Goal: Task Accomplishment & Management: Complete application form

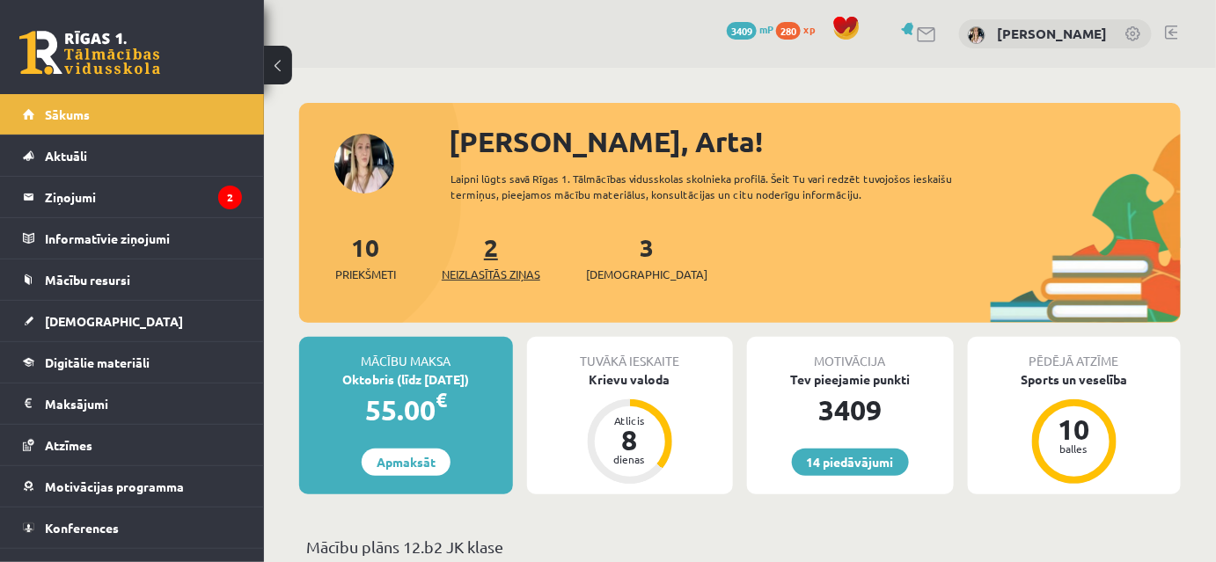
click at [491, 280] on link "2 Neizlasītās ziņas" at bounding box center [491, 257] width 99 height 52
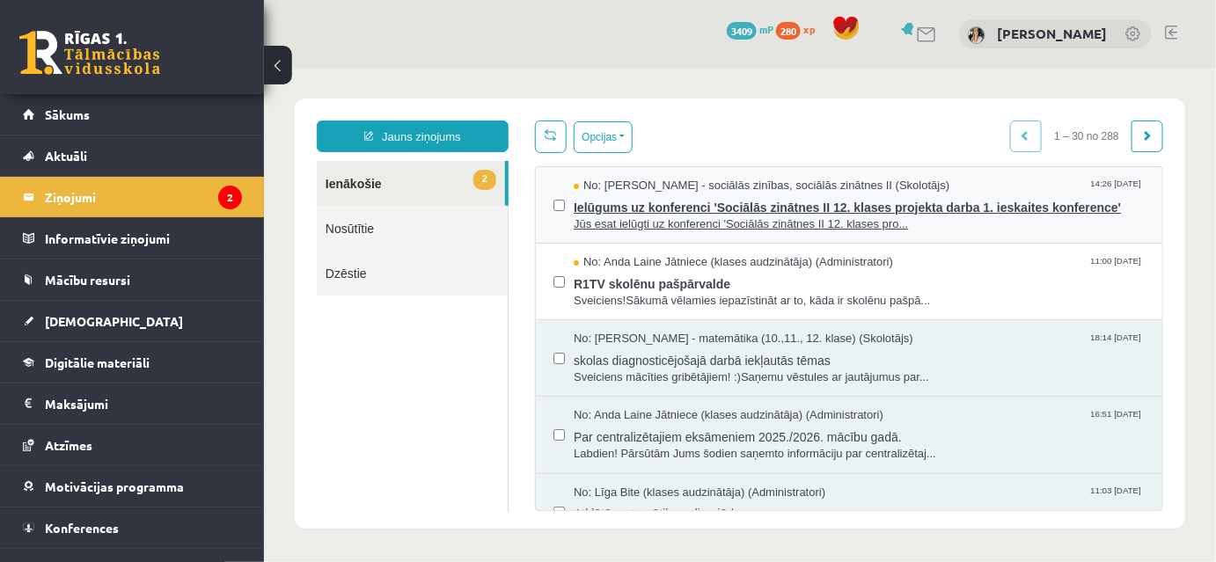
click at [680, 209] on span "Ielūgums uz konferenci 'Sociālās zinātnes II 12. klases projekta darba 1. ieska…" at bounding box center [858, 205] width 571 height 22
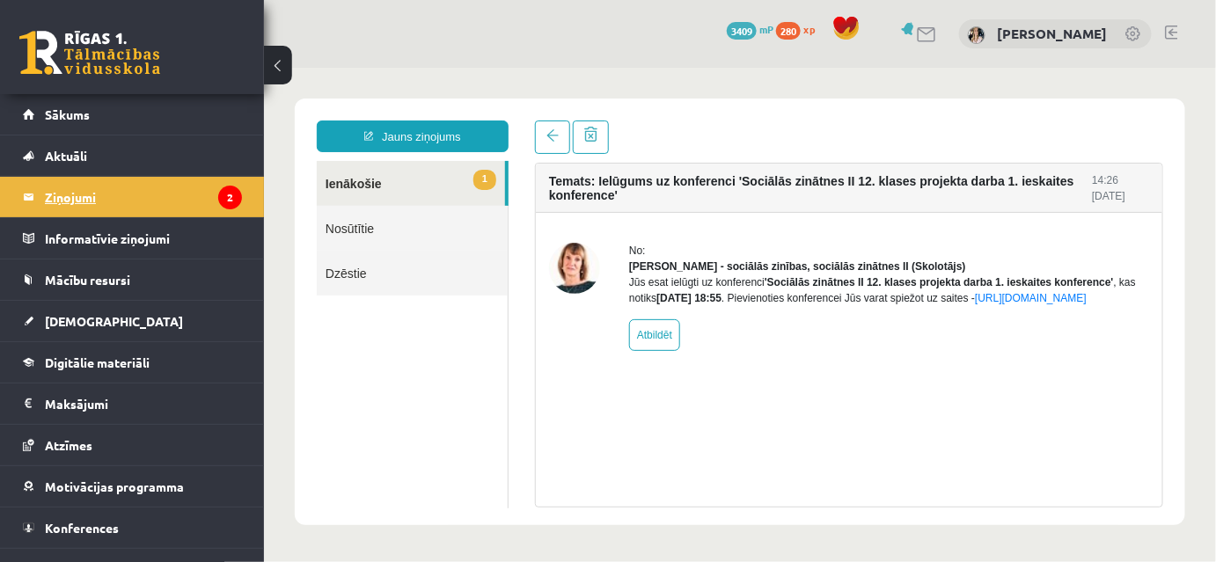
click at [69, 196] on legend "Ziņojumi 2" at bounding box center [143, 197] width 197 height 40
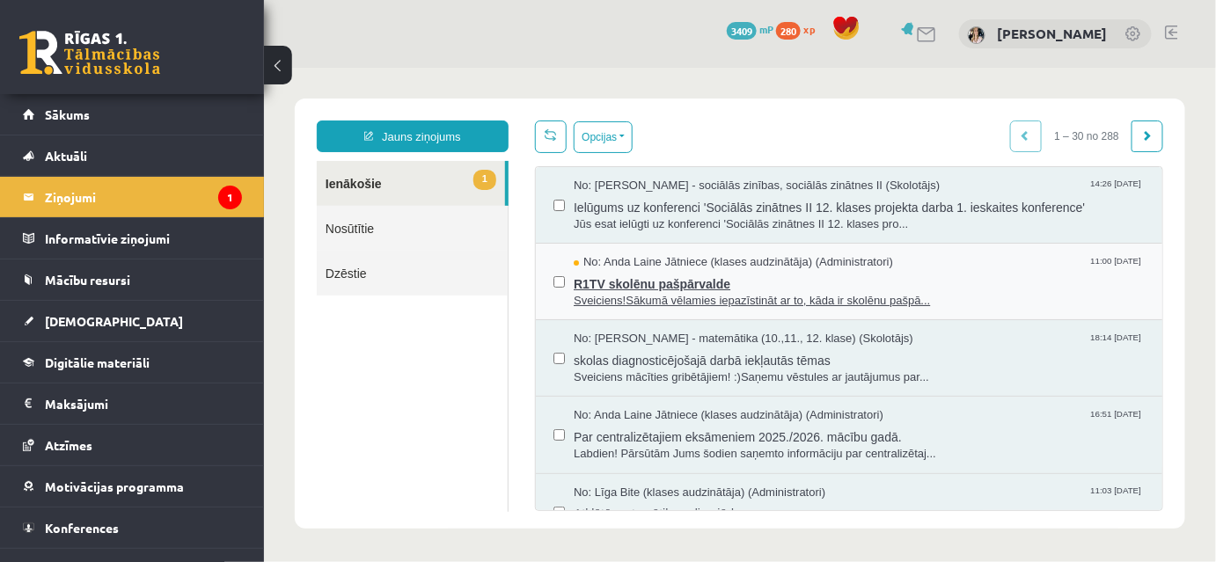
click at [648, 292] on span "R1TV skolēnu pašpārvalde" at bounding box center [858, 281] width 571 height 22
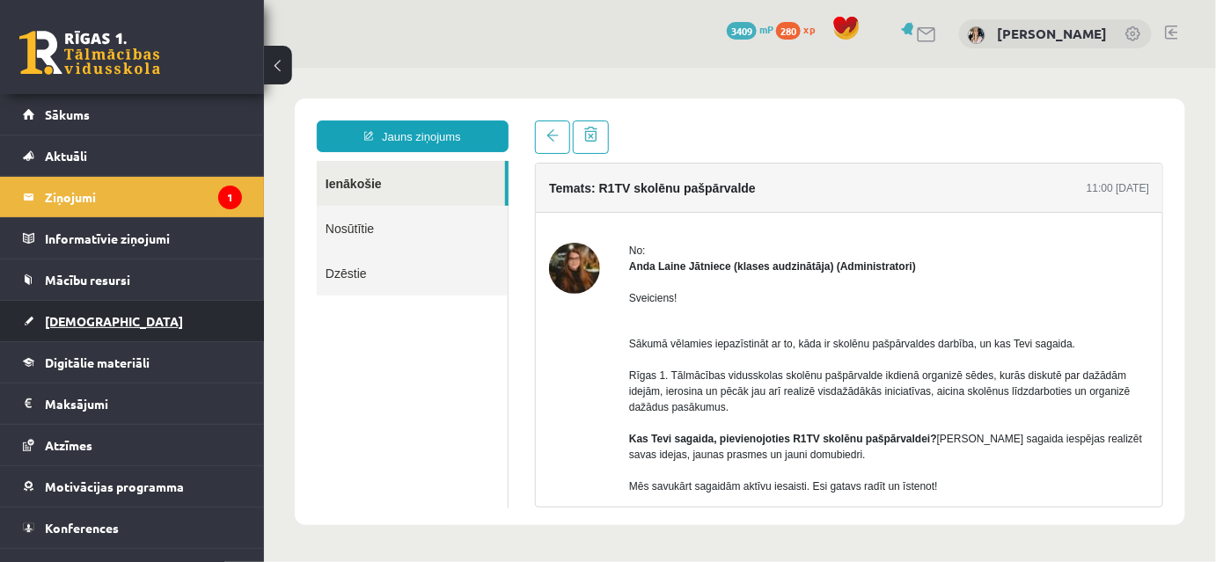
click at [83, 318] on span "[DEMOGRAPHIC_DATA]" at bounding box center [114, 321] width 138 height 16
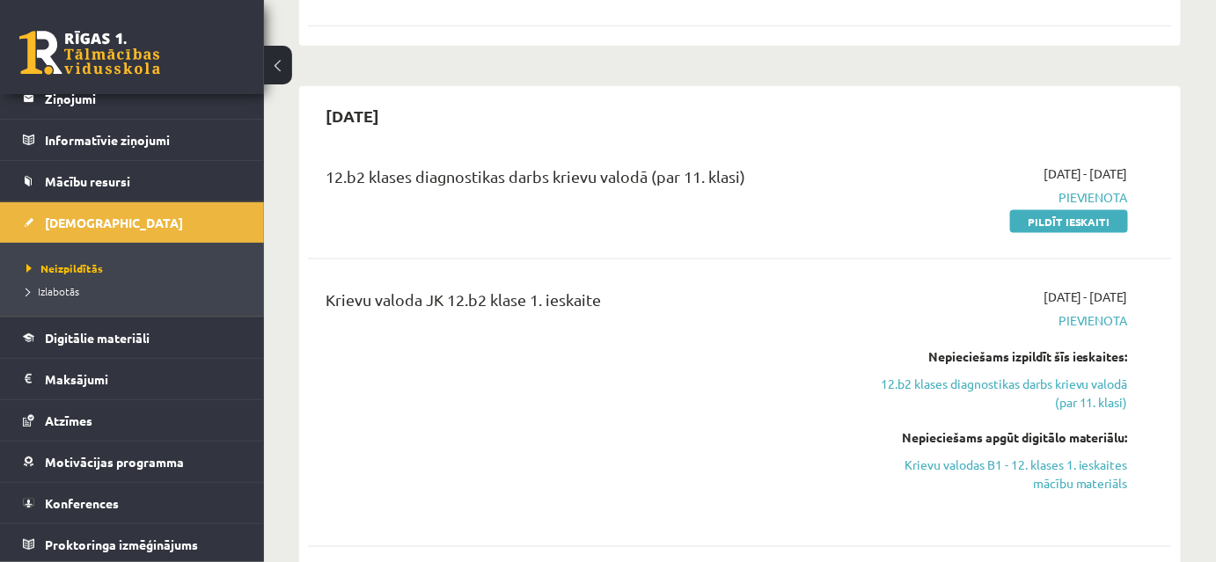
scroll to position [560, 0]
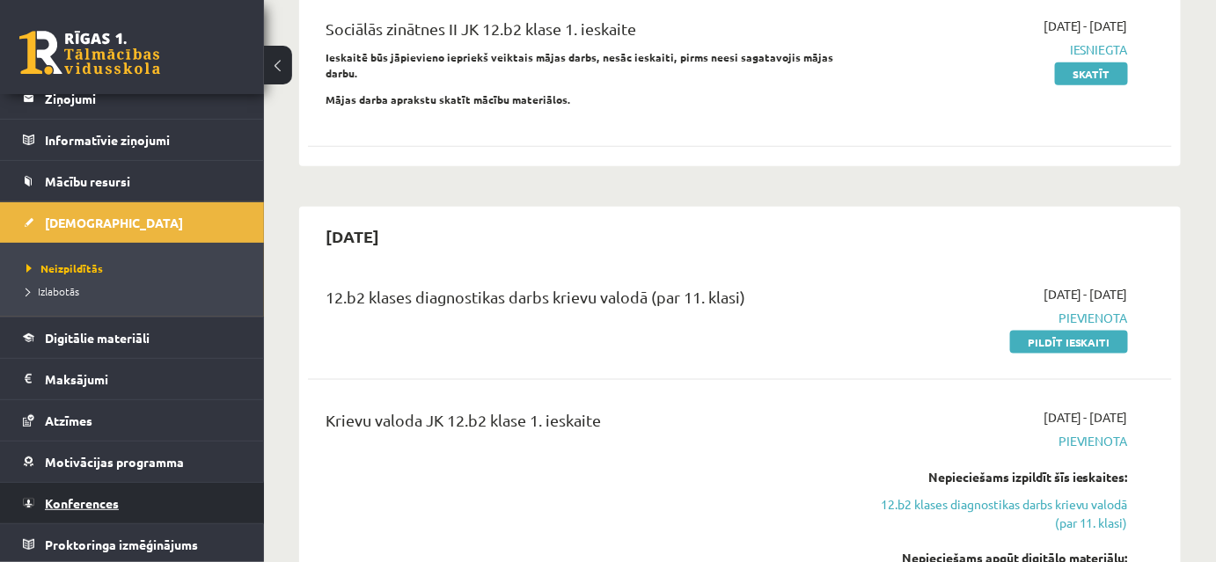
click at [66, 497] on span "Konferences" at bounding box center [82, 503] width 74 height 16
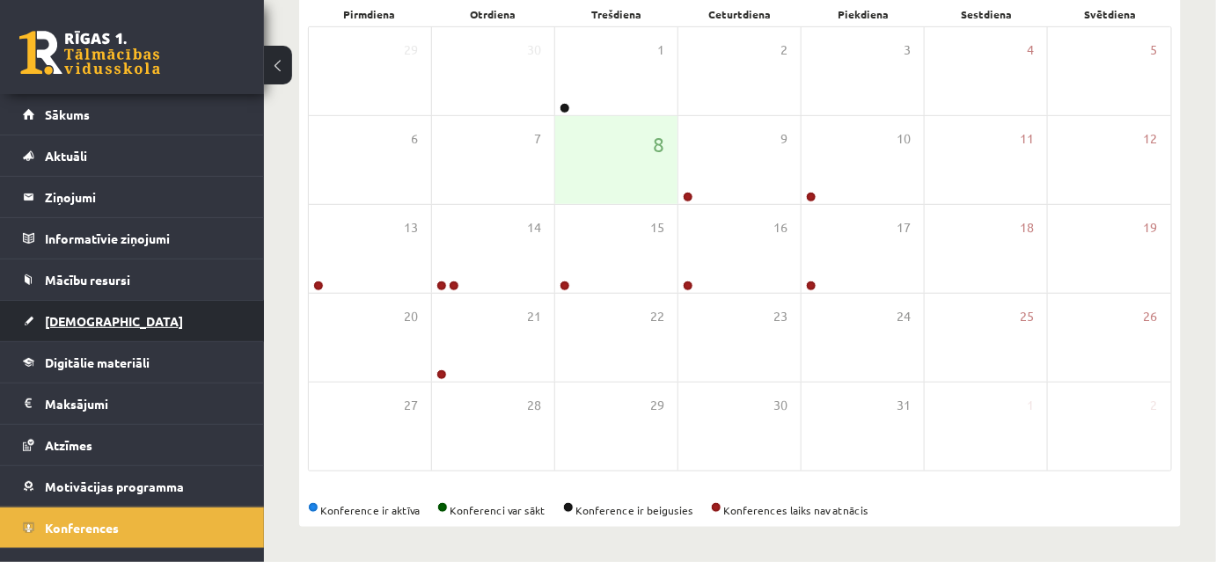
click at [77, 320] on span "[DEMOGRAPHIC_DATA]" at bounding box center [114, 321] width 138 height 16
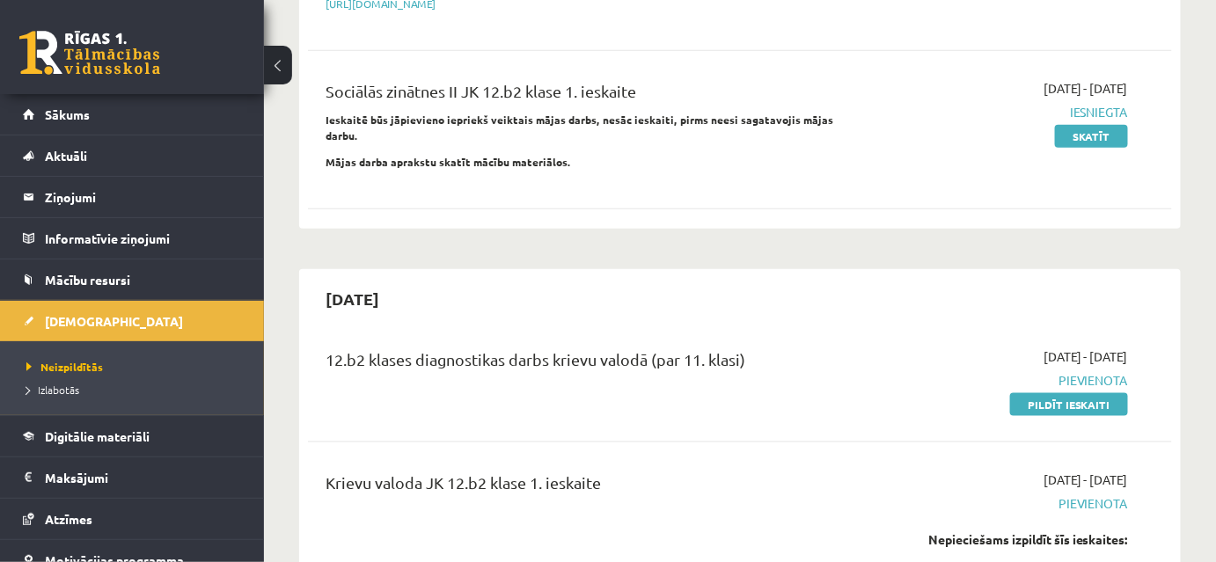
scroll to position [746, 0]
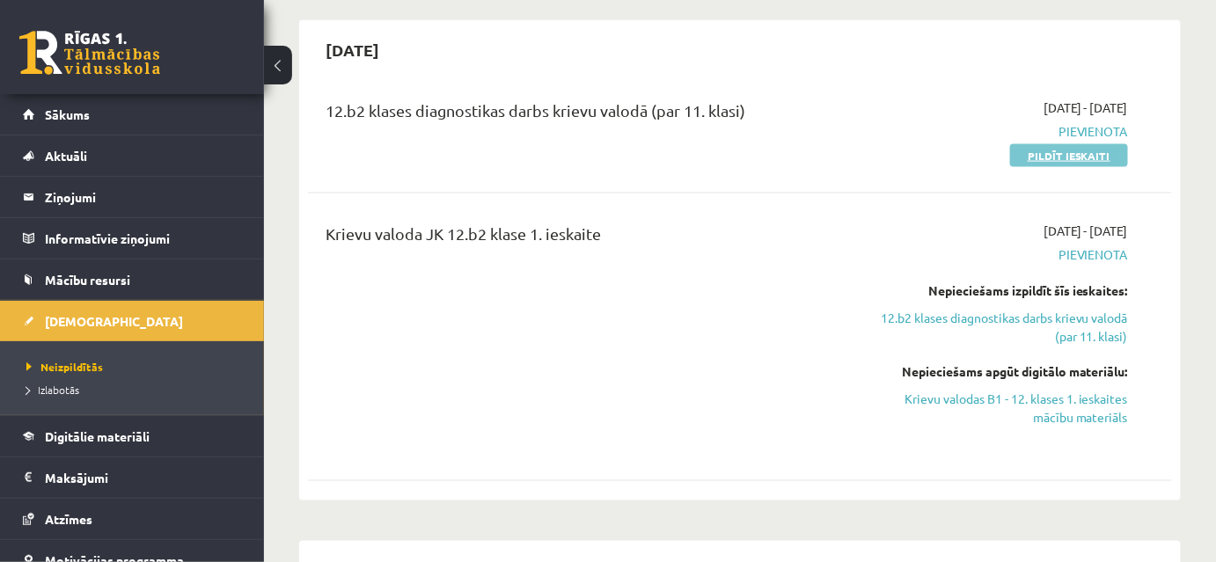
click at [1077, 167] on link "Pildīt ieskaiti" at bounding box center [1069, 155] width 118 height 23
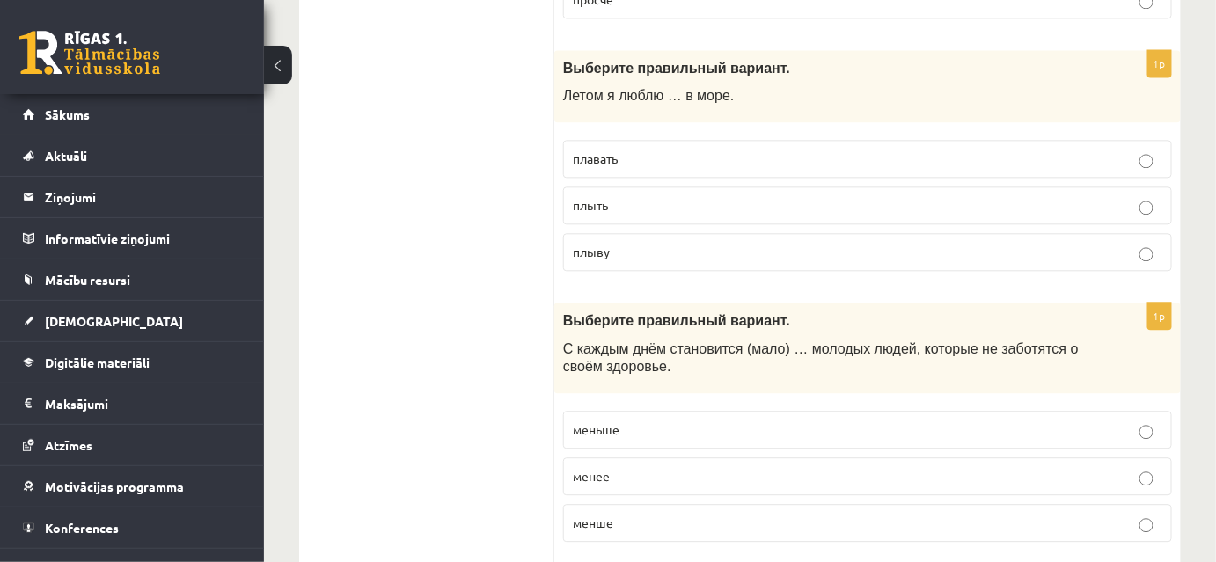
scroll to position [1307, 0]
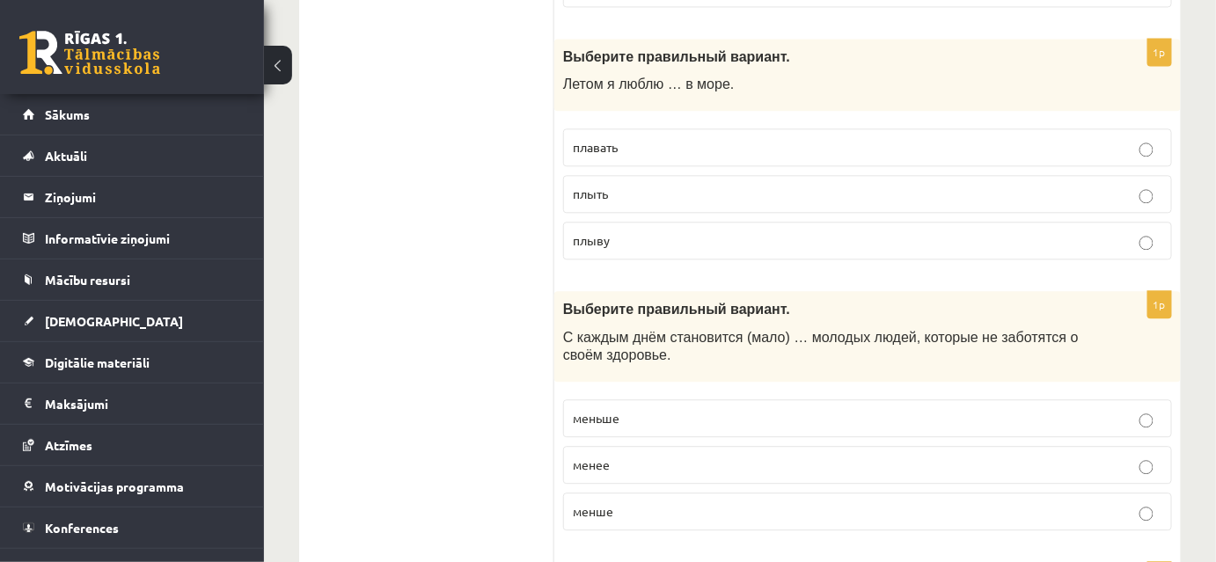
click at [1154, 196] on p "плыть" at bounding box center [867, 194] width 589 height 18
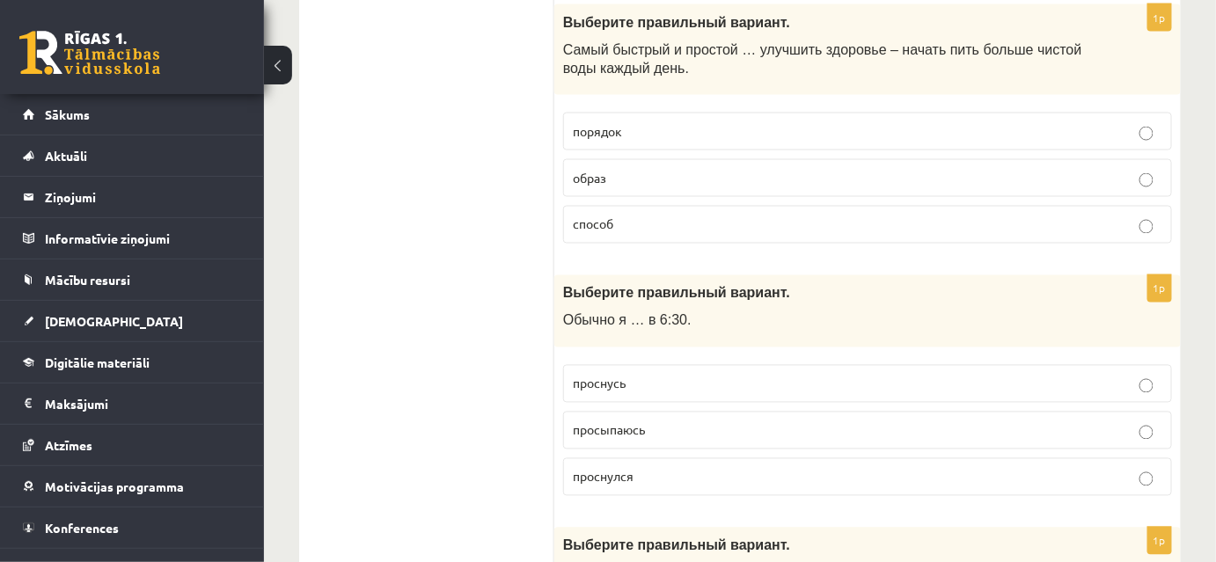
scroll to position [2986, 0]
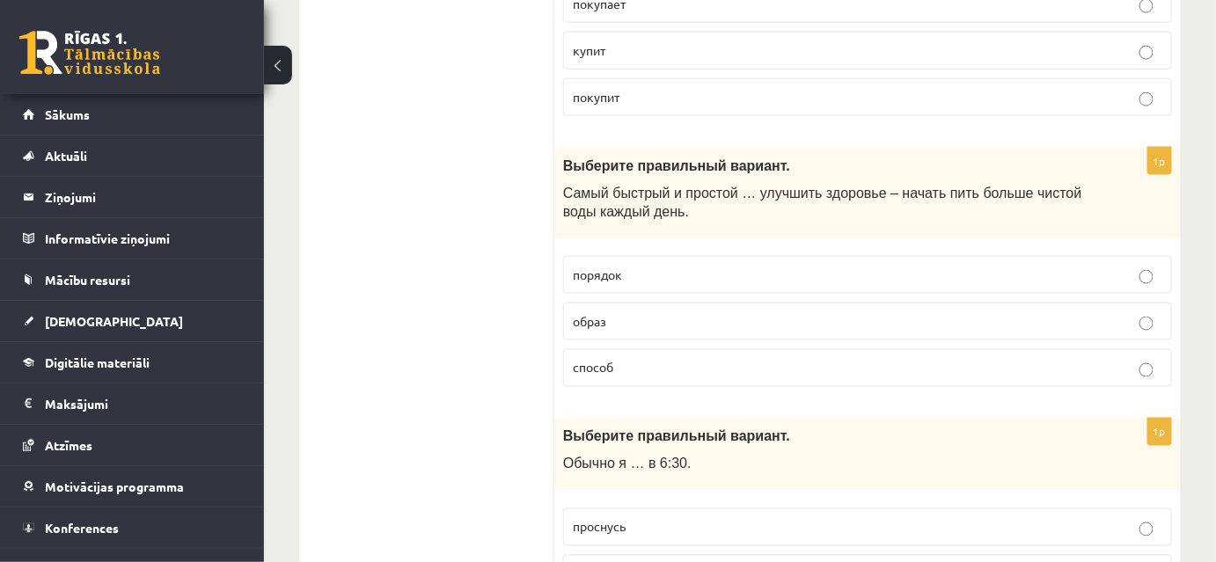
click at [1138, 374] on label "способ" at bounding box center [867, 368] width 609 height 38
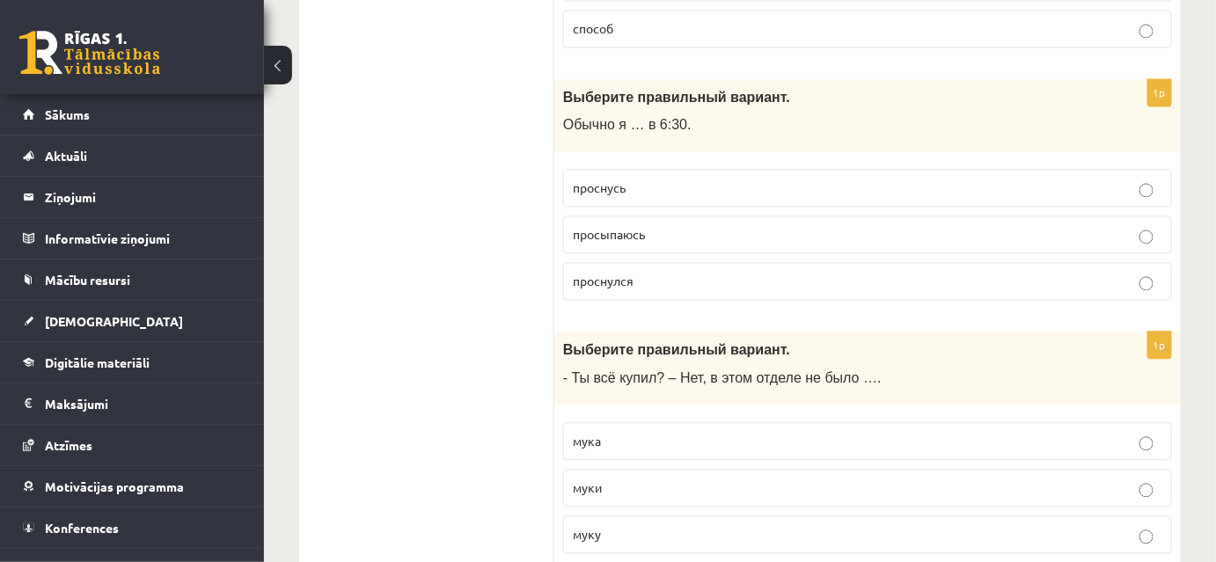
scroll to position [3359, 0]
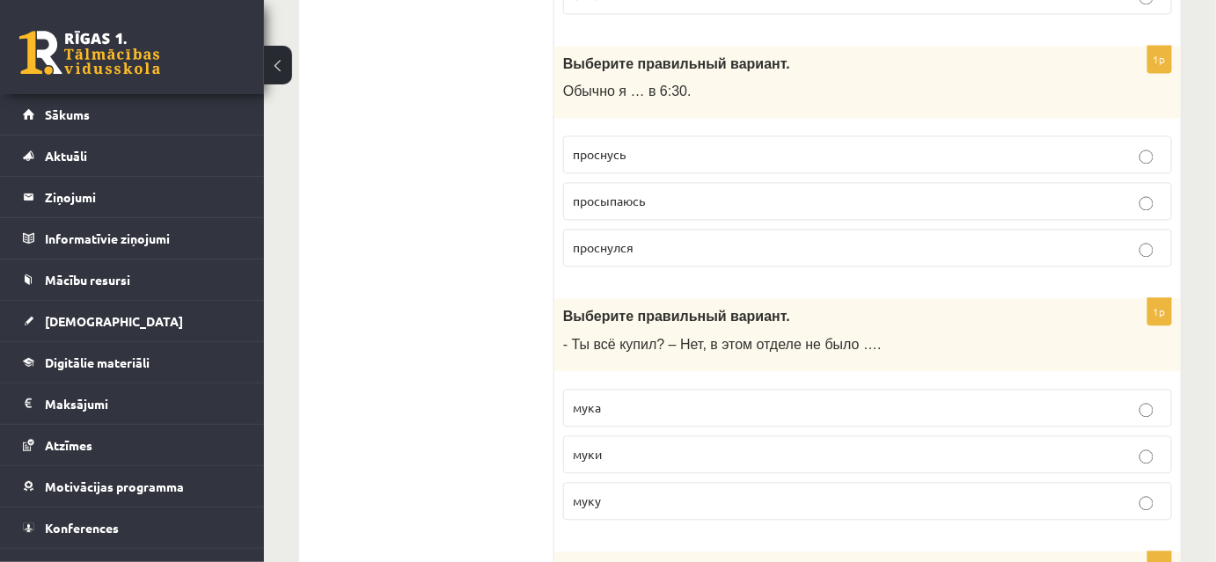
click at [1138, 205] on label "просыпаюсь" at bounding box center [867, 201] width 609 height 38
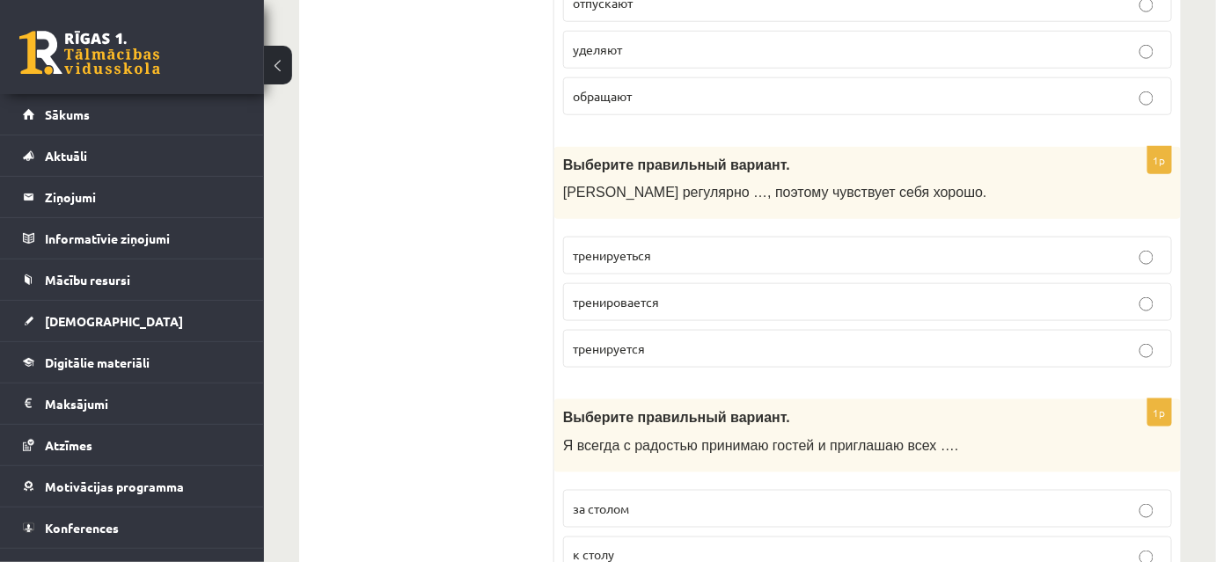
scroll to position [5039, 0]
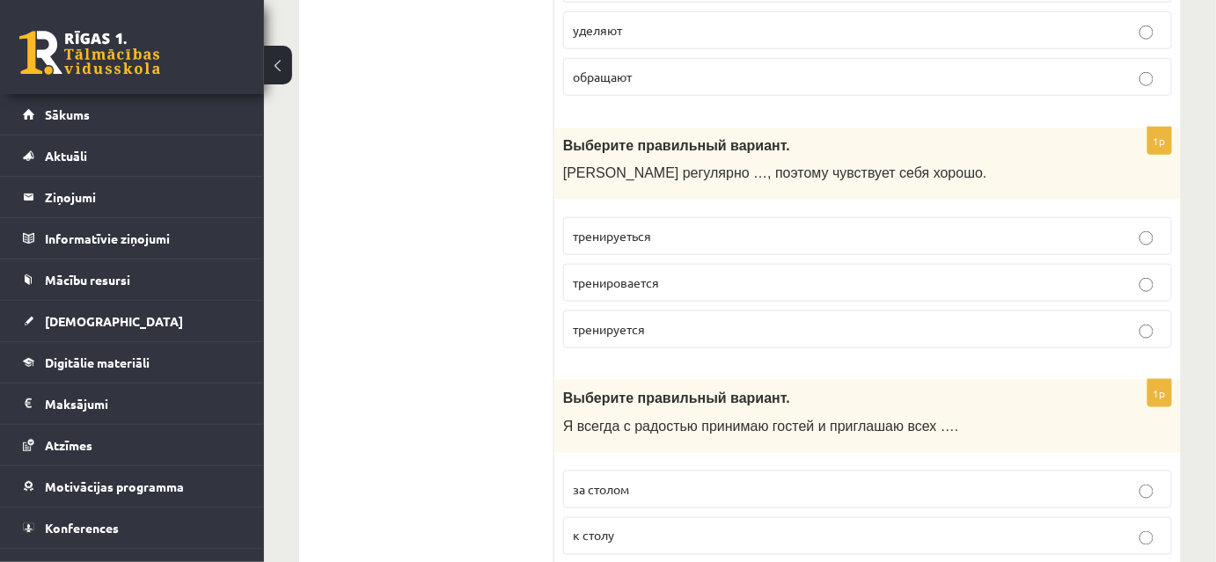
click at [1052, 244] on p "тренируеться" at bounding box center [867, 236] width 589 height 18
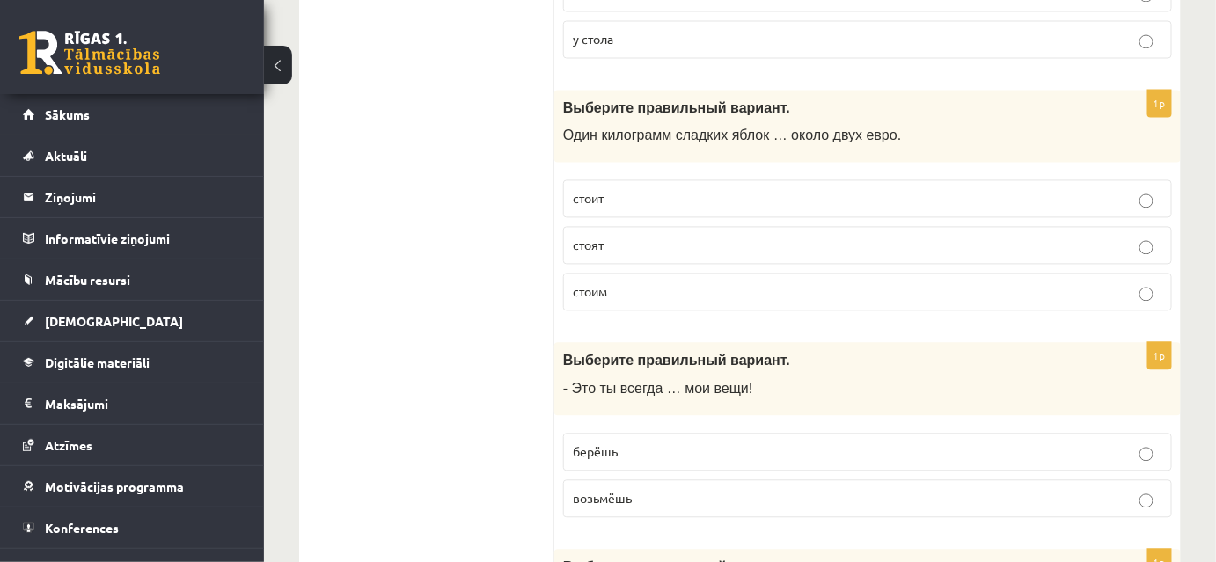
scroll to position [5598, 0]
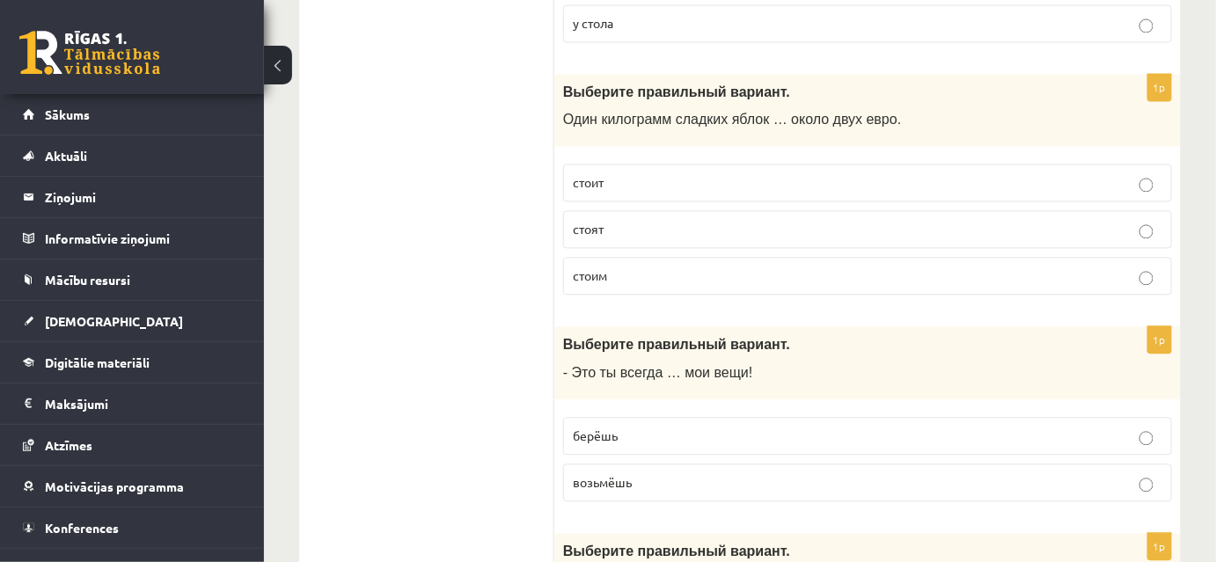
click at [1147, 187] on label "стоит" at bounding box center [867, 183] width 609 height 38
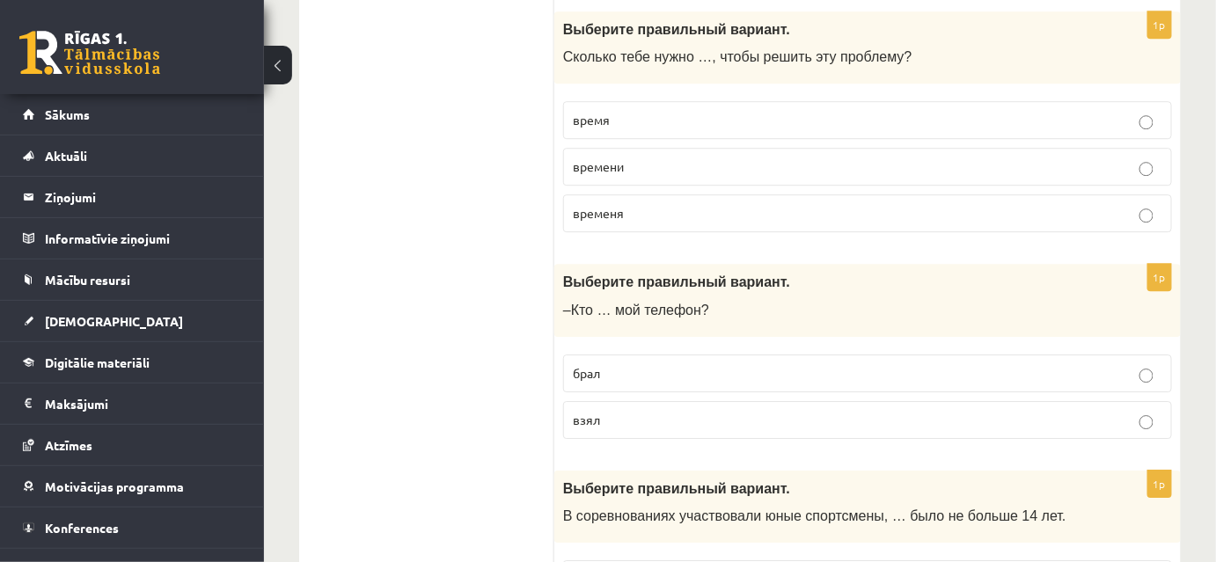
scroll to position [6159, 0]
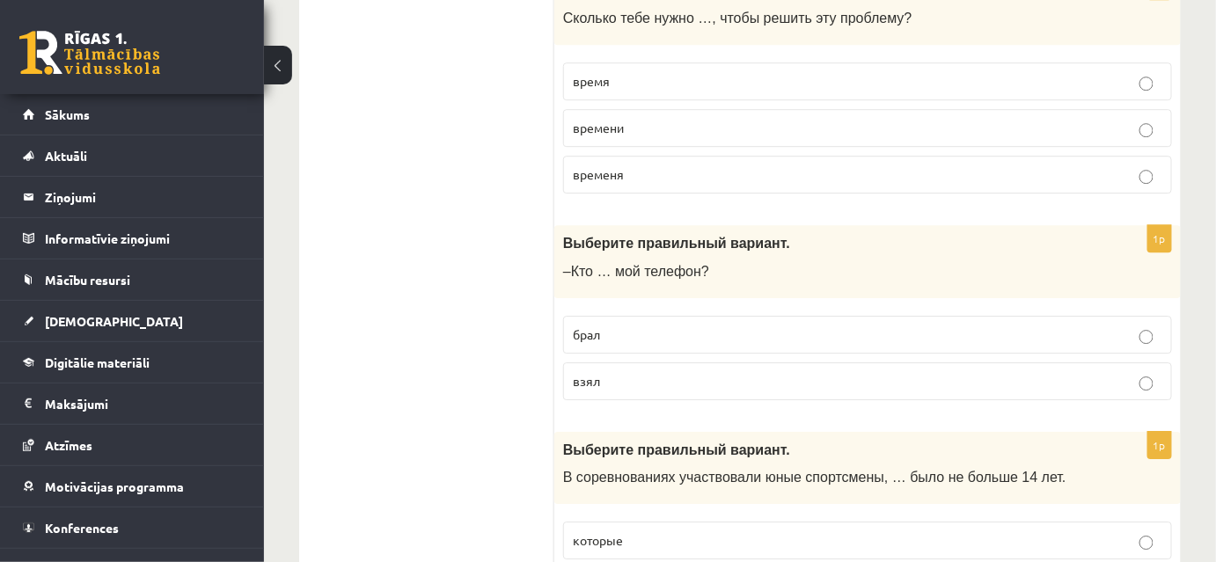
drag, startPoint x: 1154, startPoint y: 184, endPoint x: 1037, endPoint y: 386, distance: 233.8
click at [1124, 386] on label "взял" at bounding box center [867, 381] width 609 height 38
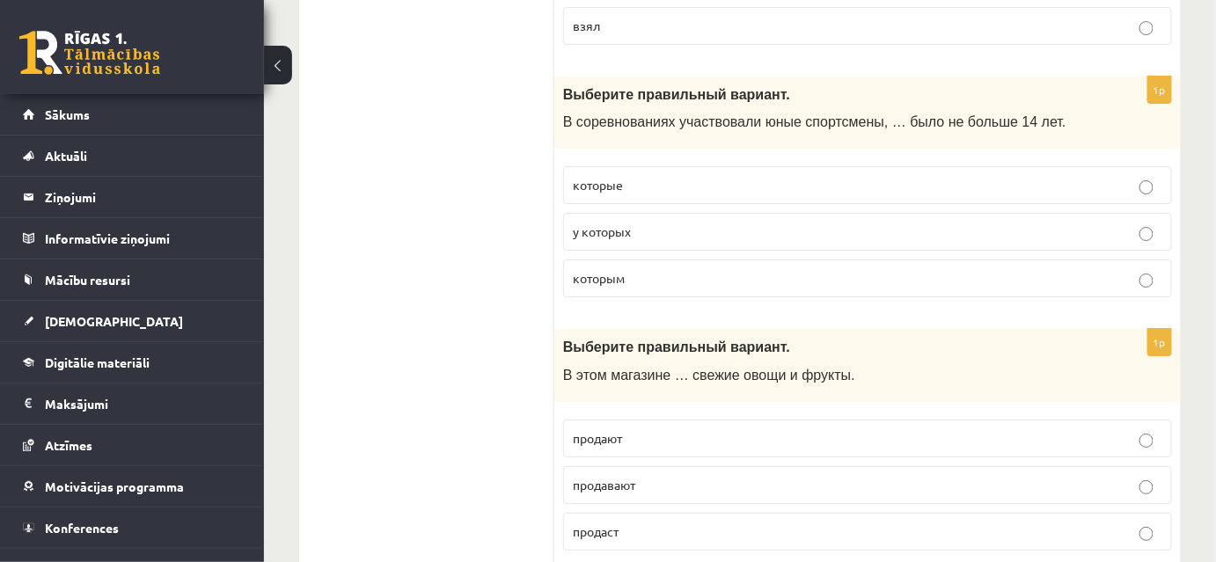
scroll to position [6532, 0]
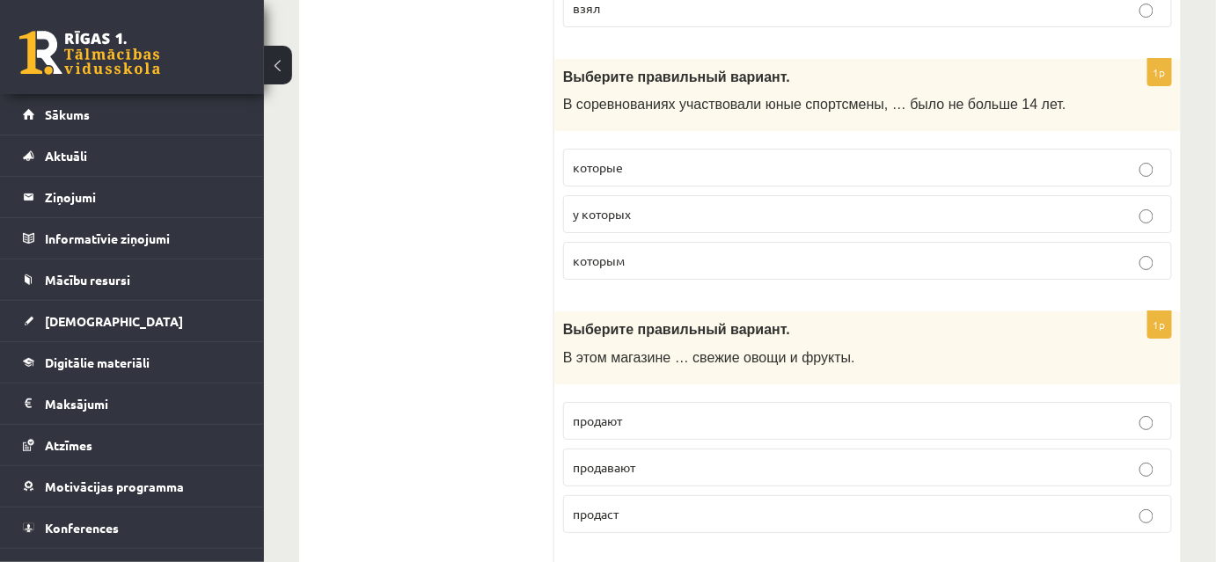
click at [790, 216] on p "у которых" at bounding box center [867, 214] width 589 height 18
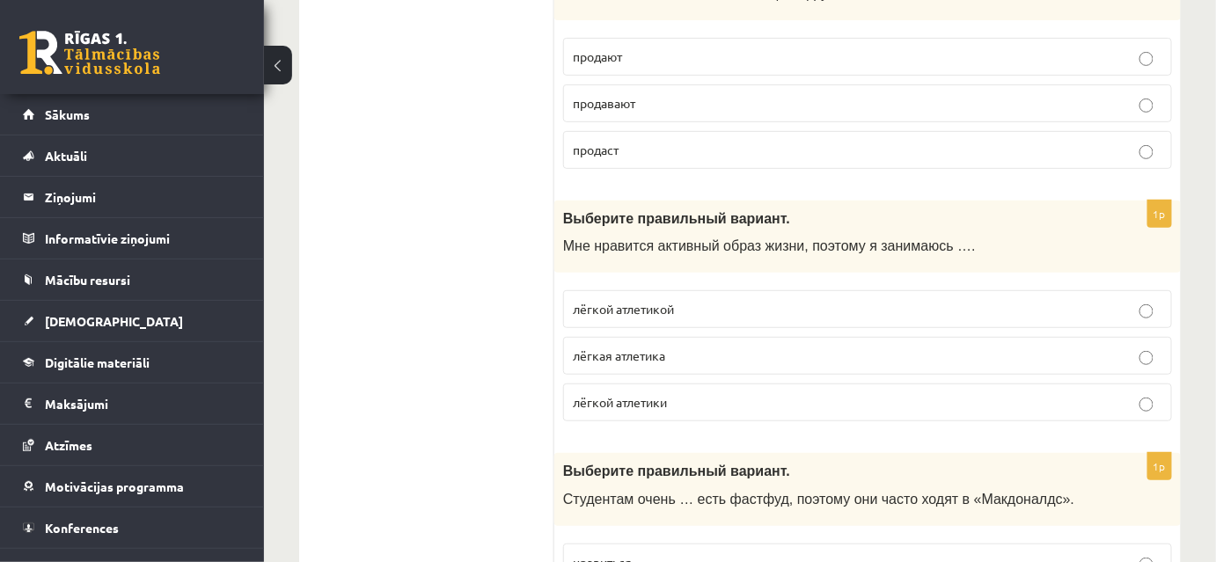
scroll to position [6886, 0]
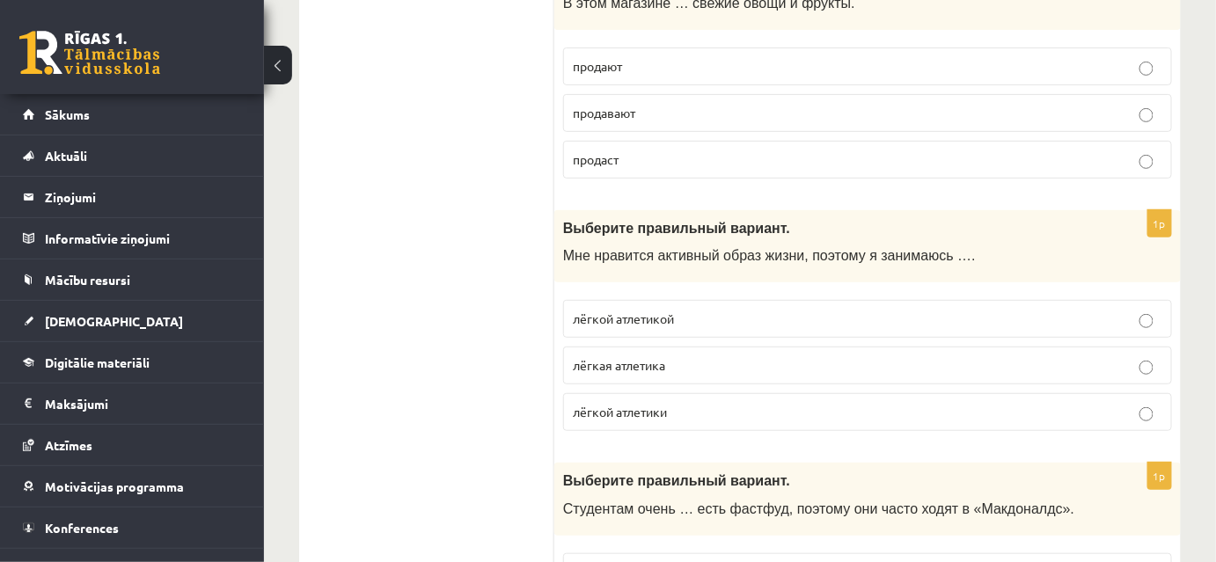
click at [1138, 320] on label "лёгкой атлетикой" at bounding box center [867, 319] width 609 height 38
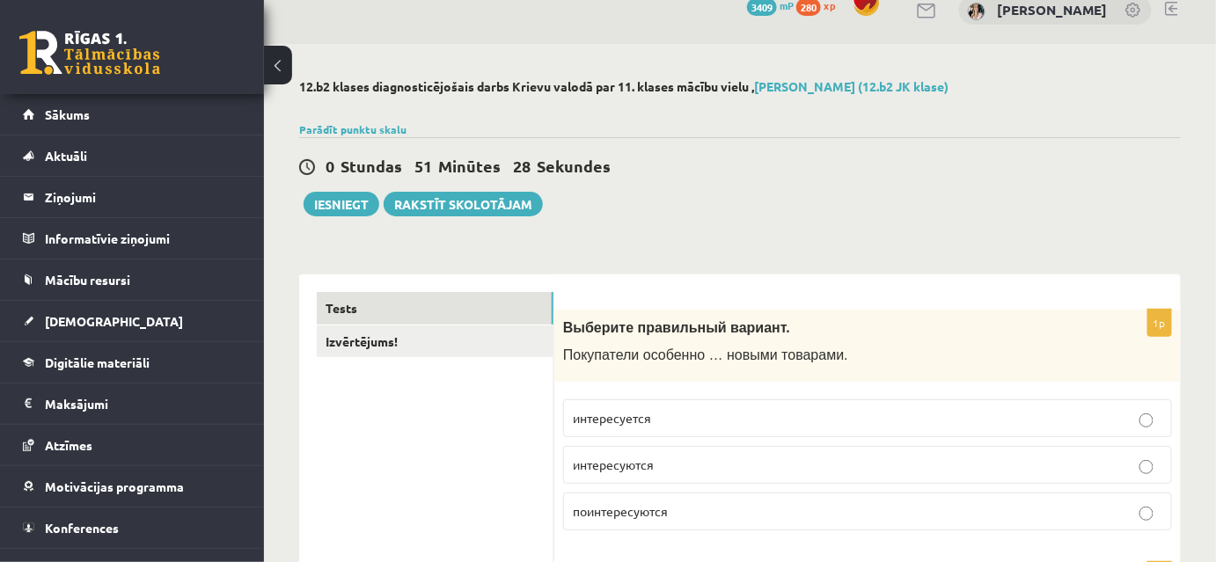
scroll to position [0, 0]
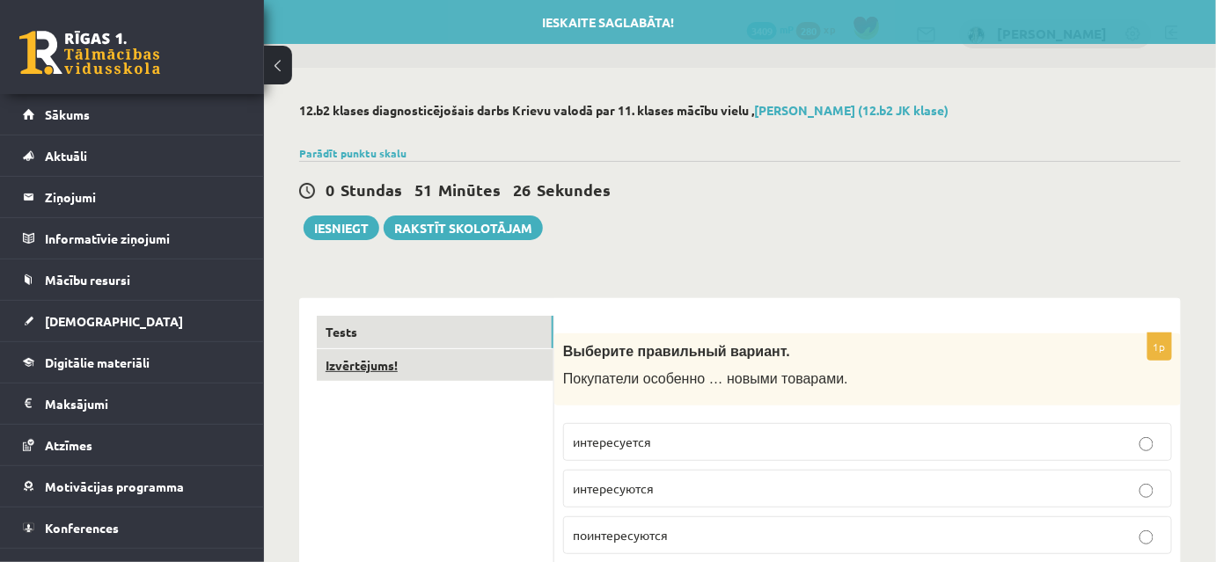
click at [348, 366] on link "Izvērtējums!" at bounding box center [435, 365] width 237 height 33
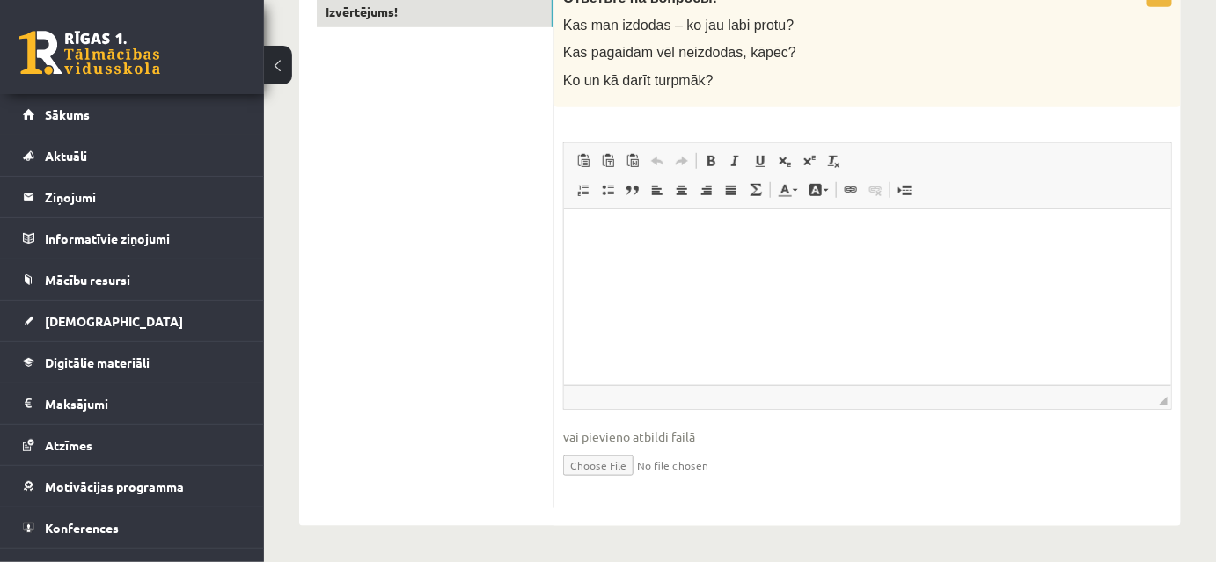
scroll to position [172, 0]
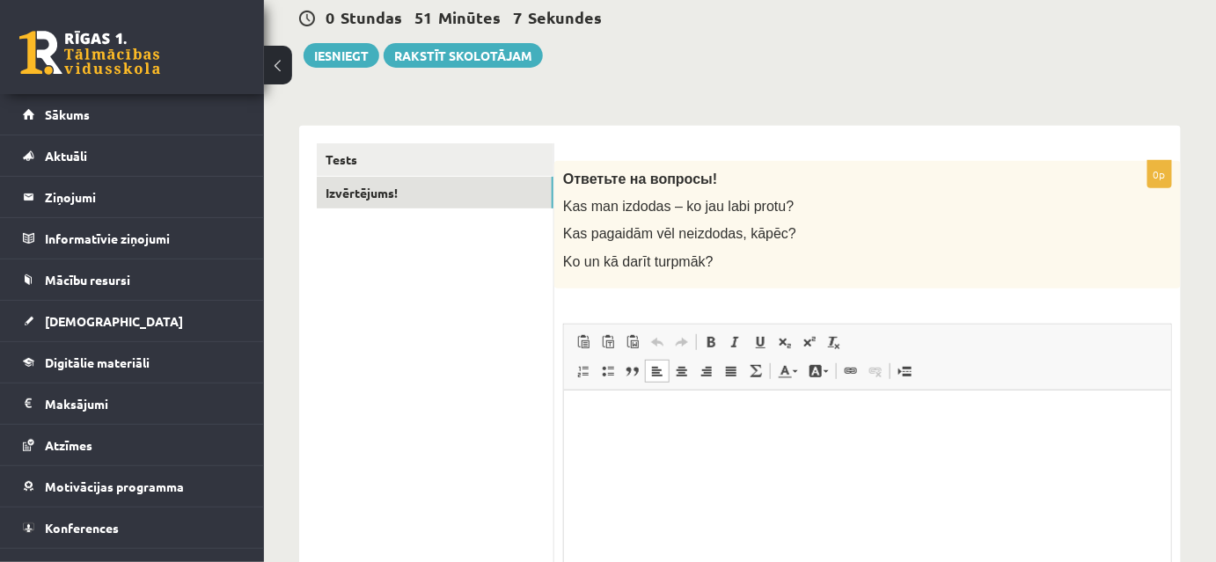
click at [630, 440] on html at bounding box center [866, 417] width 607 height 54
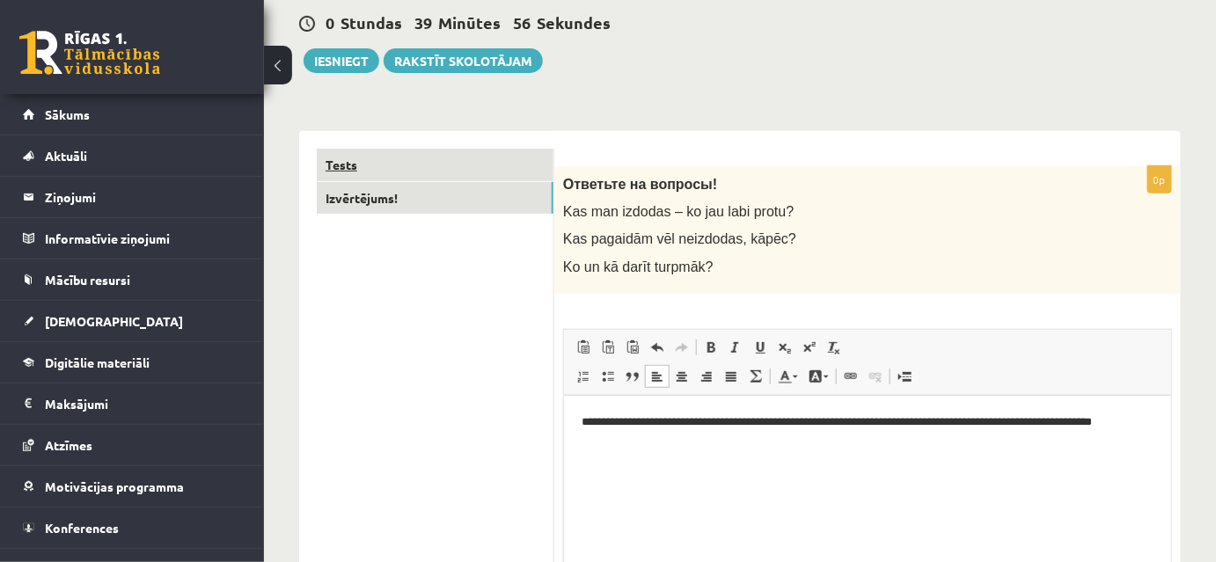
scroll to position [187, 0]
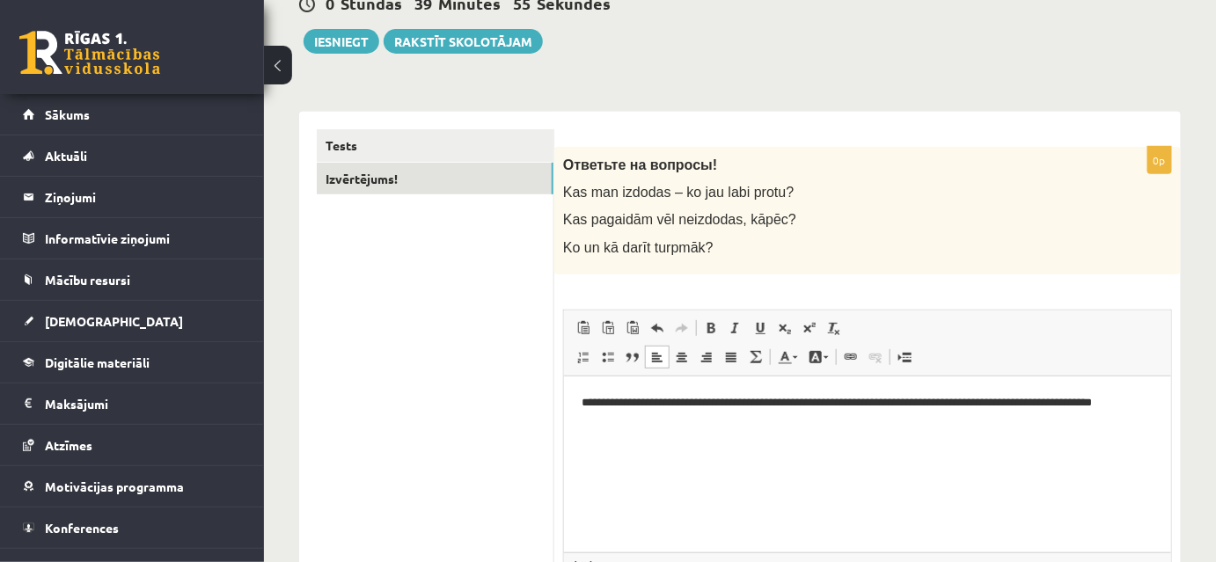
click at [899, 402] on p "**********" at bounding box center [867, 402] width 573 height 18
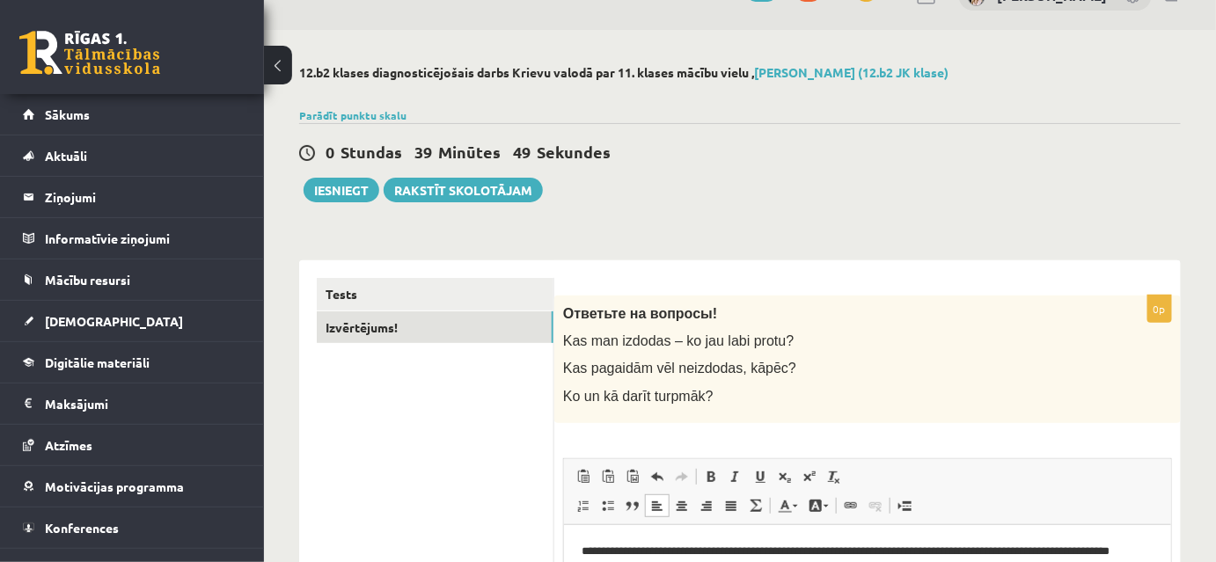
scroll to position [0, 0]
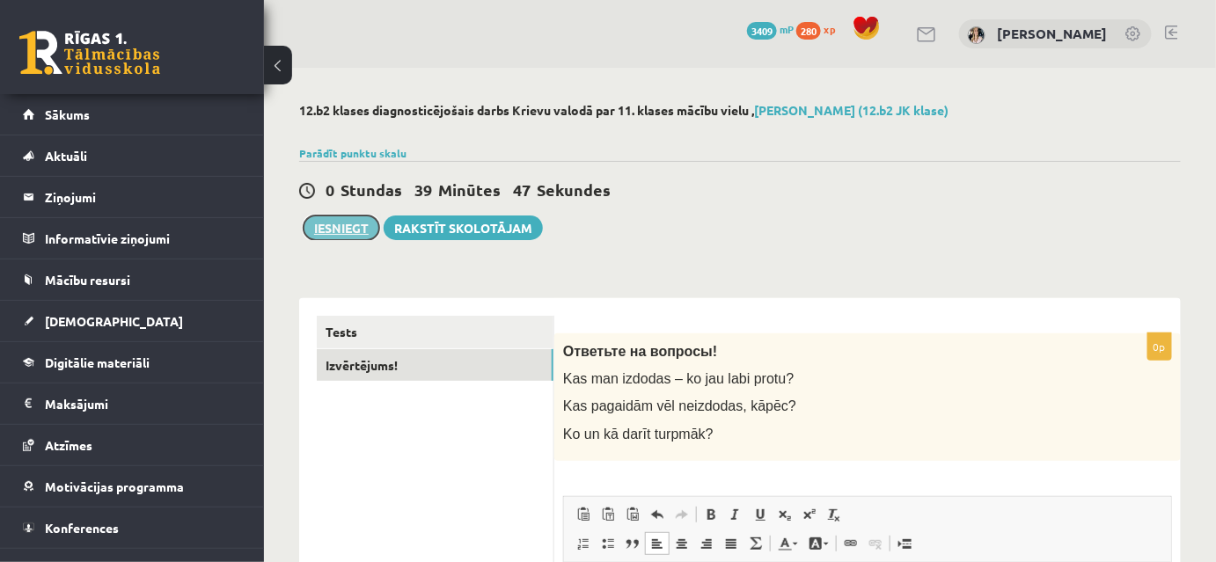
click at [336, 237] on button "Iesniegt" at bounding box center [342, 228] width 76 height 25
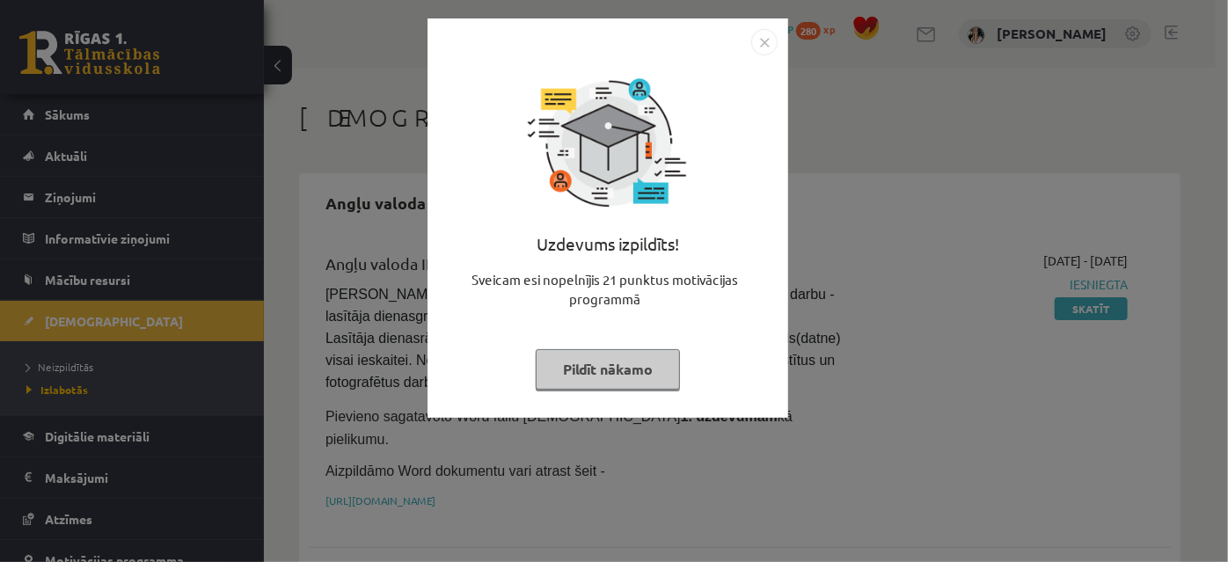
click at [587, 365] on button "Pildīt nākamo" at bounding box center [608, 369] width 144 height 40
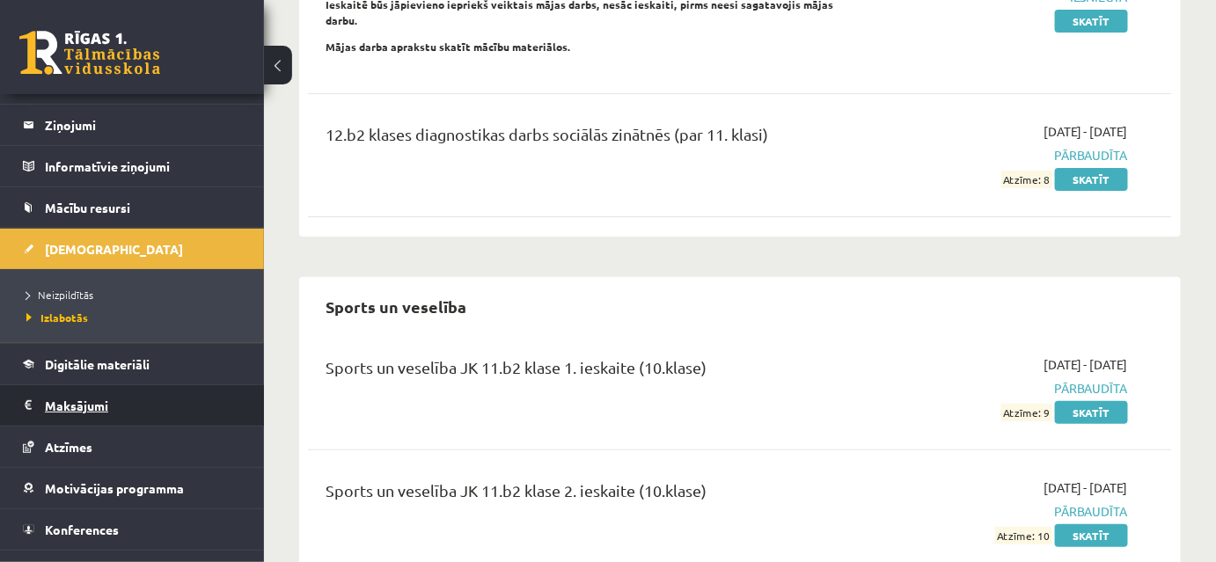
scroll to position [99, 0]
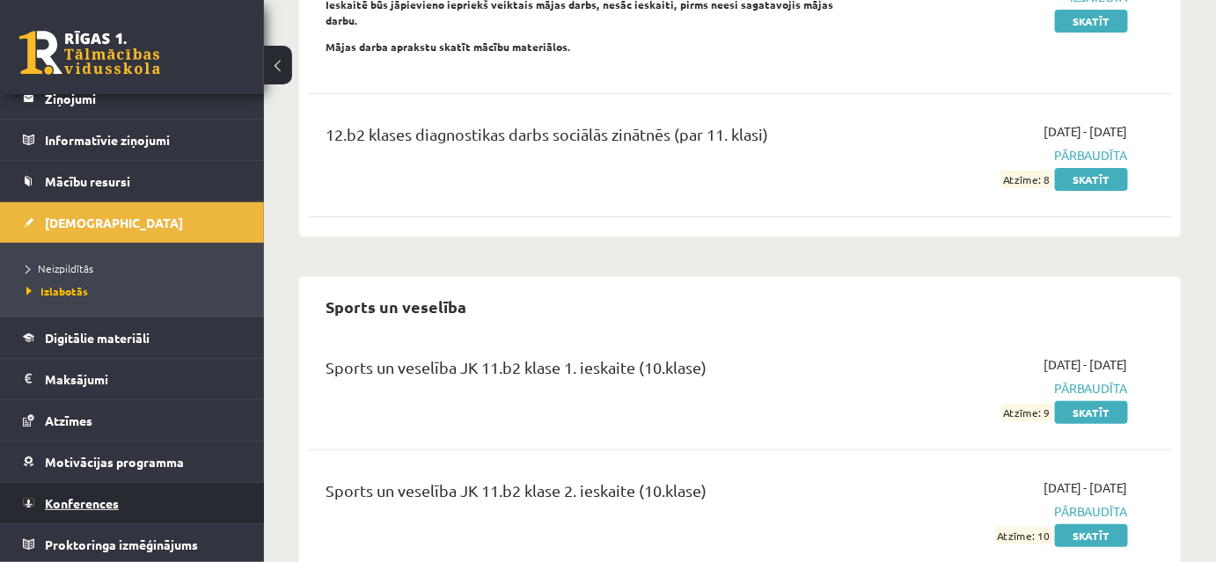
click at [95, 498] on span "Konferences" at bounding box center [82, 503] width 74 height 16
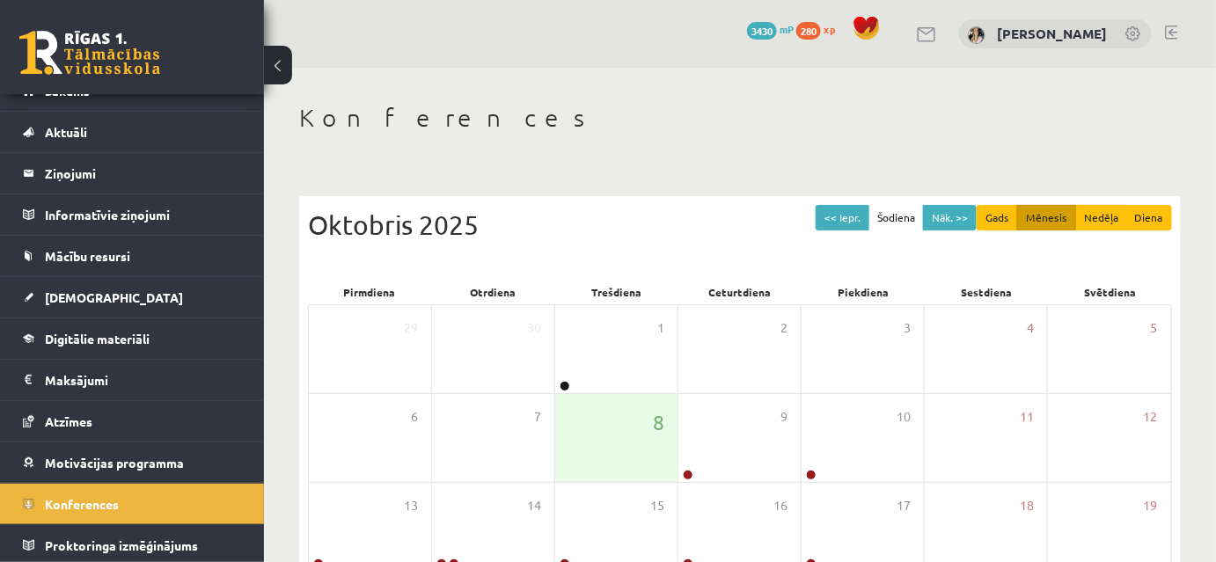
click at [1174, 32] on link at bounding box center [1171, 33] width 13 height 14
